Goal: Task Accomplishment & Management: Manage account settings

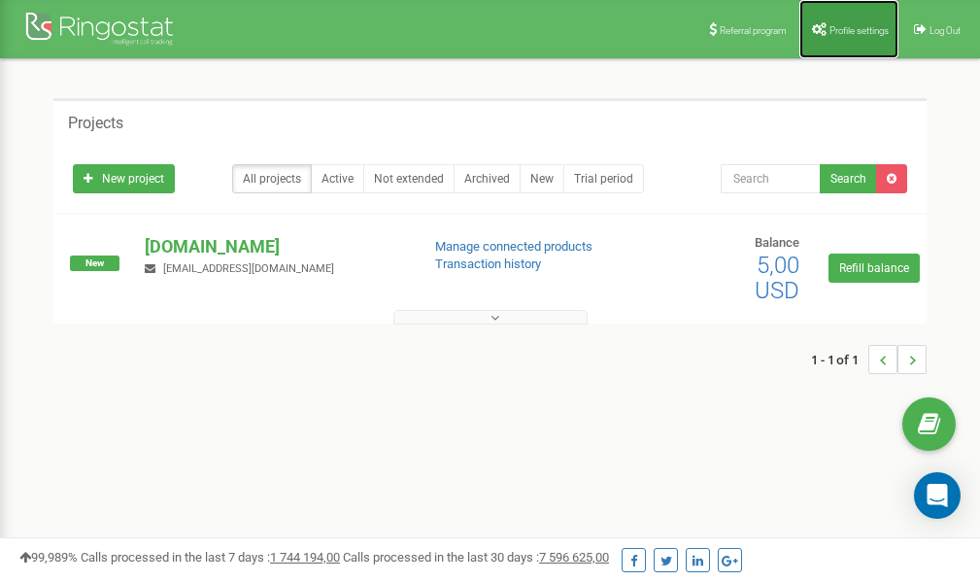
click at [848, 30] on span "Profile settings" at bounding box center [858, 30] width 59 height 11
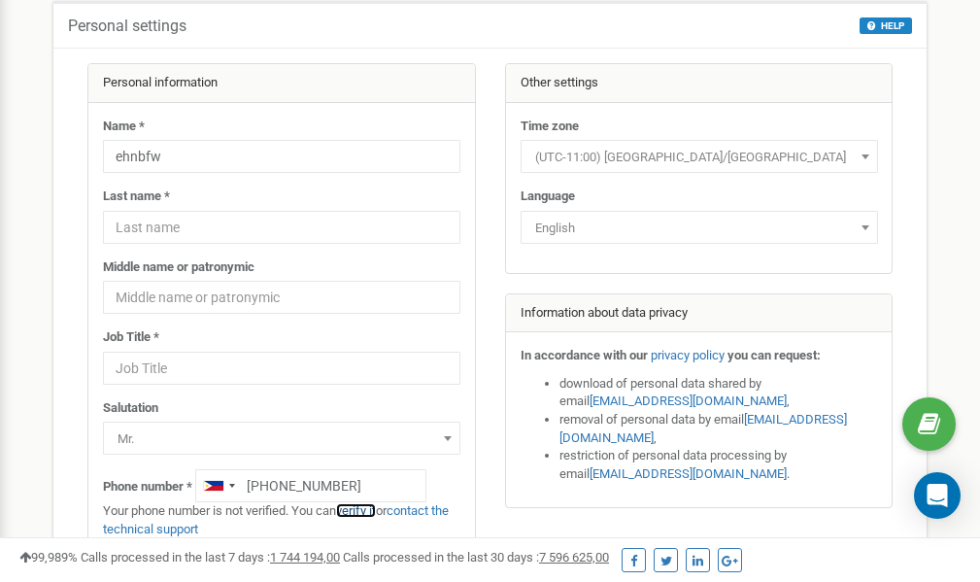
click at [364, 511] on link "verify it" at bounding box center [356, 510] width 40 height 15
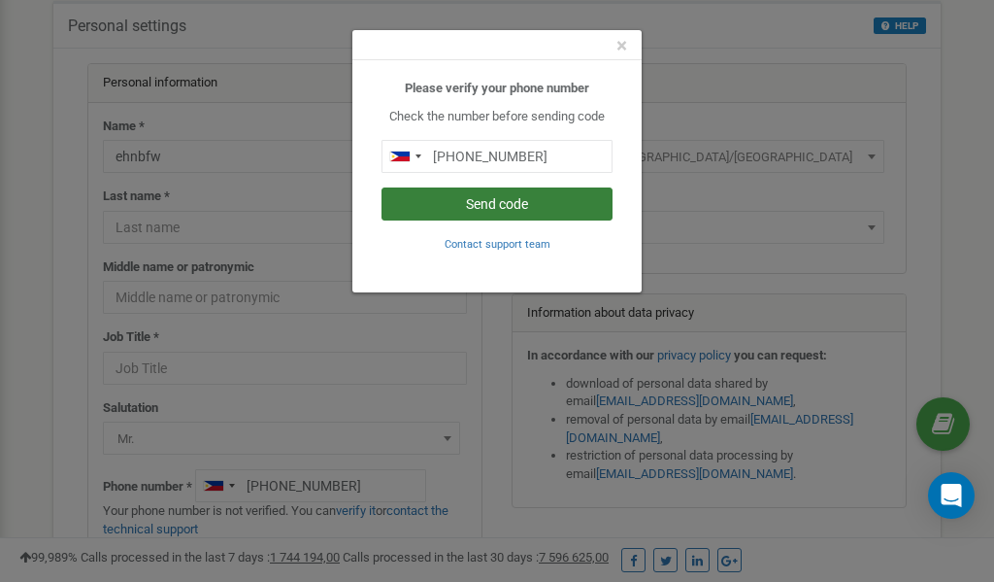
click at [477, 199] on button "Send code" at bounding box center [497, 203] width 231 height 33
